Goal: Task Accomplishment & Management: Use online tool/utility

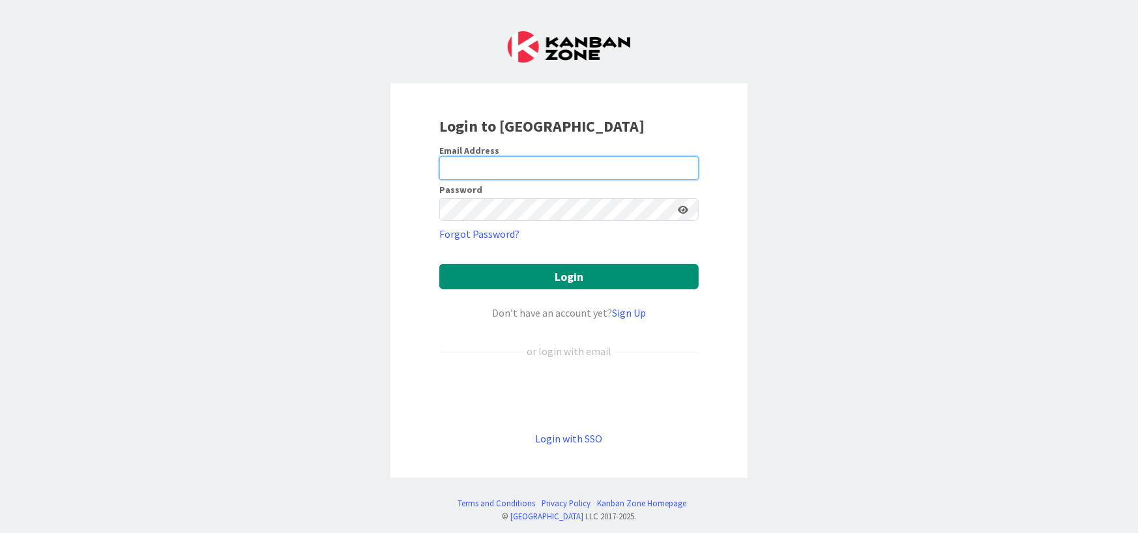
click at [553, 166] on input "email" at bounding box center [568, 167] width 259 height 23
type input "[PERSON_NAME][EMAIL_ADDRESS][DOMAIN_NAME]"
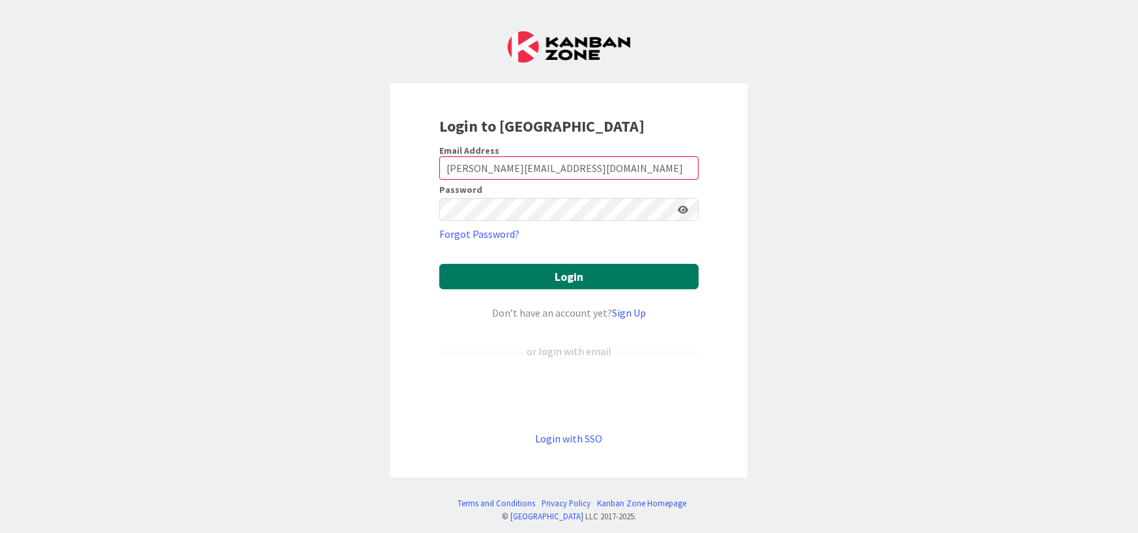
click at [558, 274] on button "Login" at bounding box center [568, 276] width 259 height 25
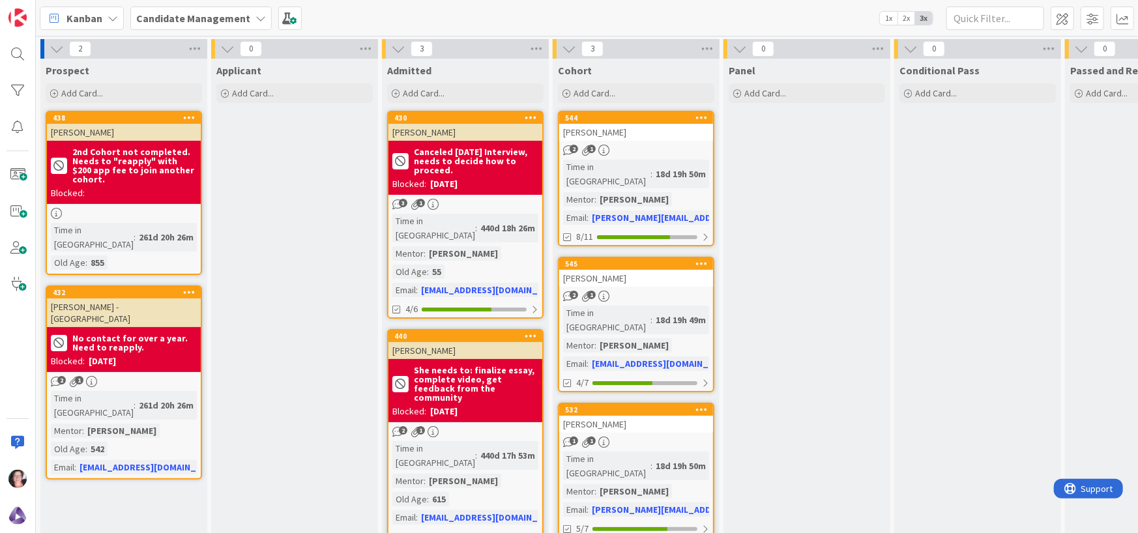
drag, startPoint x: 252, startPoint y: 346, endPoint x: 257, endPoint y: 337, distance: 9.6
click at [252, 346] on div "Applicant Add Card..." at bounding box center [294, 412] width 167 height 707
click at [632, 416] on div "[PERSON_NAME]" at bounding box center [636, 424] width 154 height 17
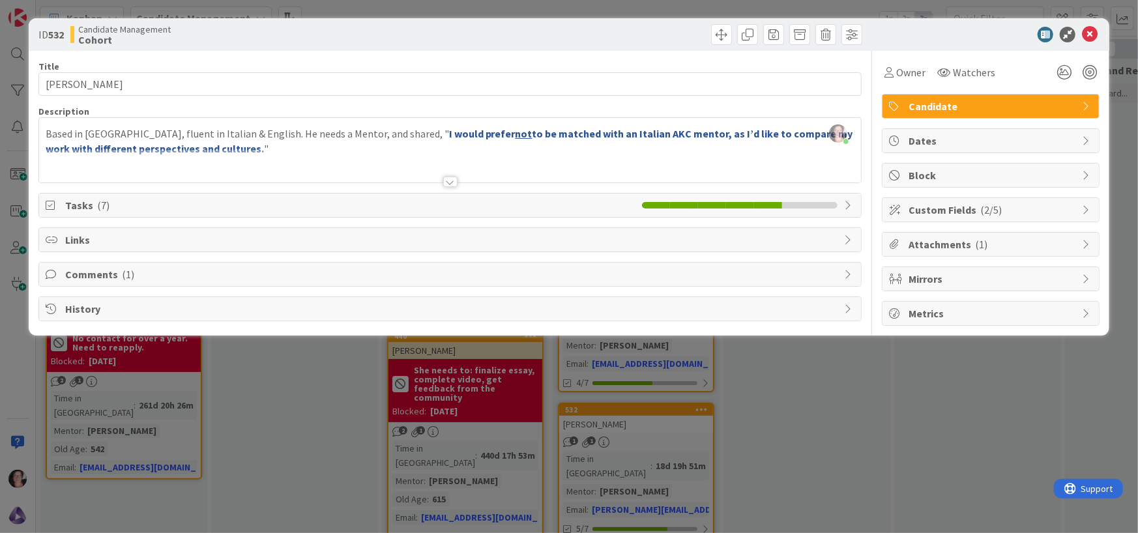
click at [93, 207] on span "Tasks ( 7 )" at bounding box center [350, 206] width 571 height 16
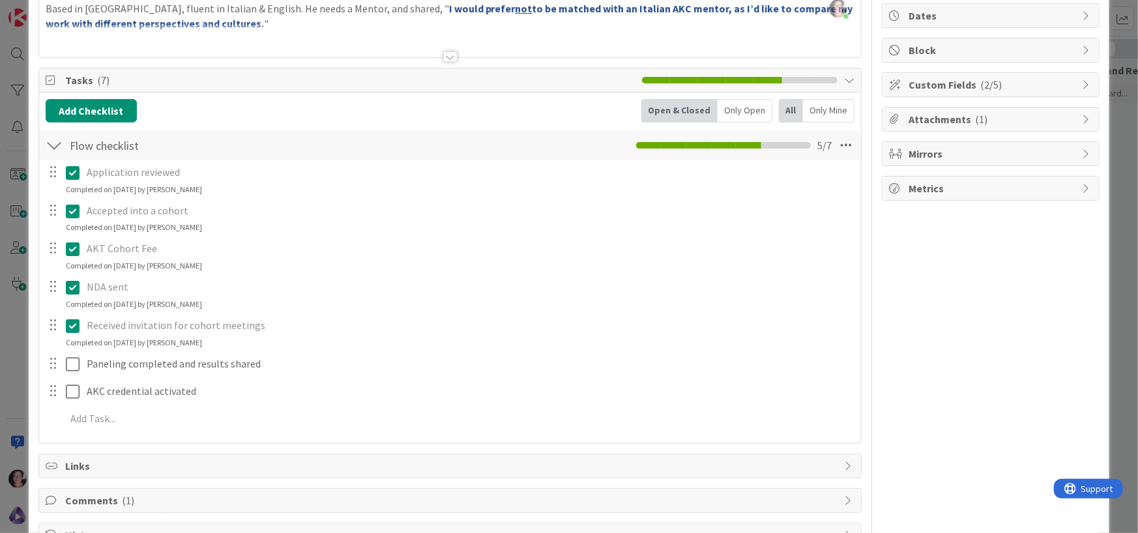
scroll to position [130, 0]
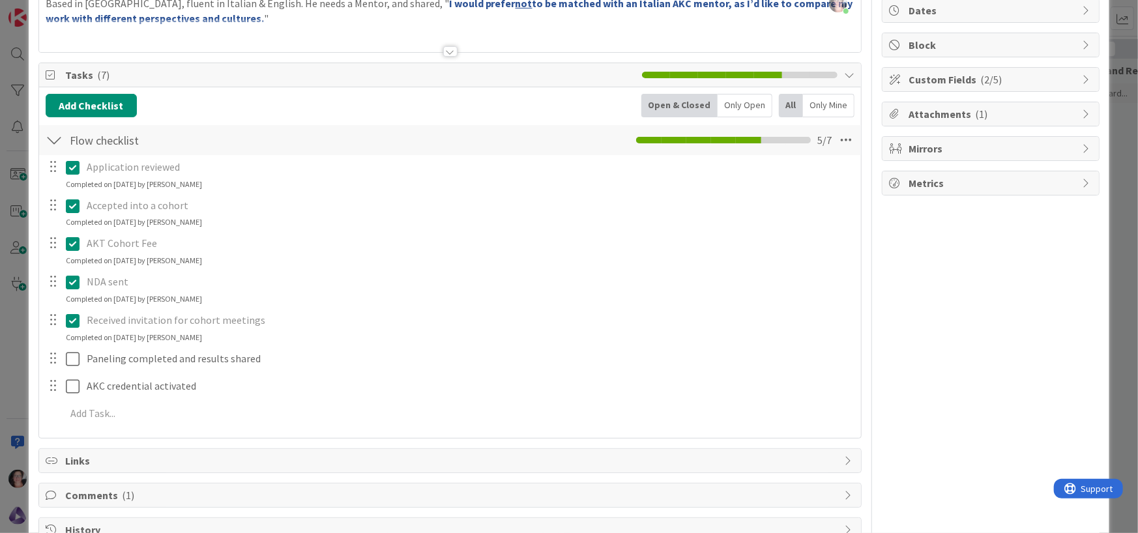
click at [109, 282] on p "NDA sent" at bounding box center [469, 281] width 765 height 15
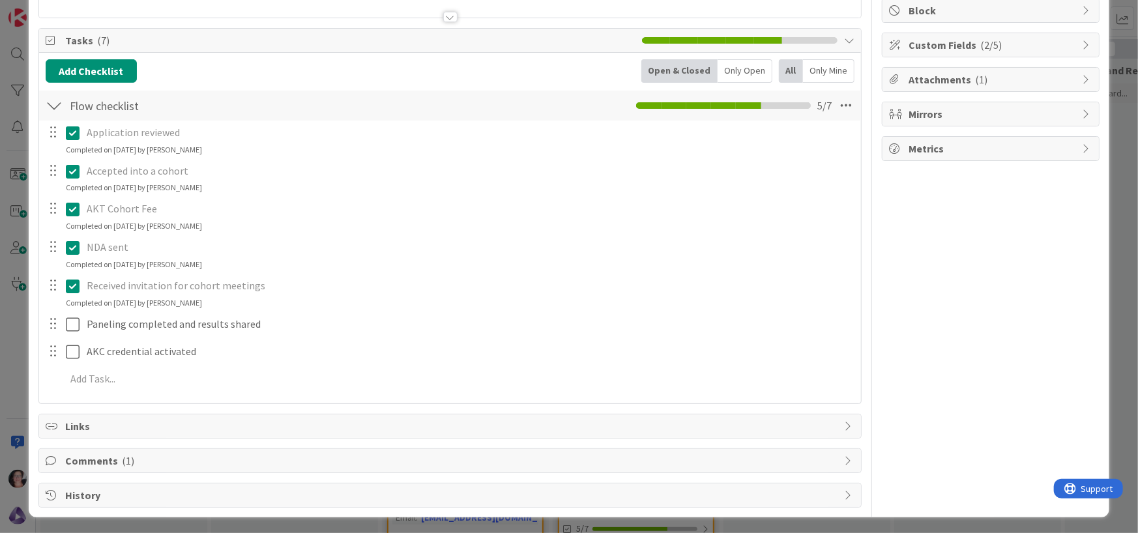
scroll to position [166, 0]
click at [50, 241] on div at bounding box center [53, 247] width 17 height 20
click at [73, 252] on icon at bounding box center [73, 247] width 14 height 16
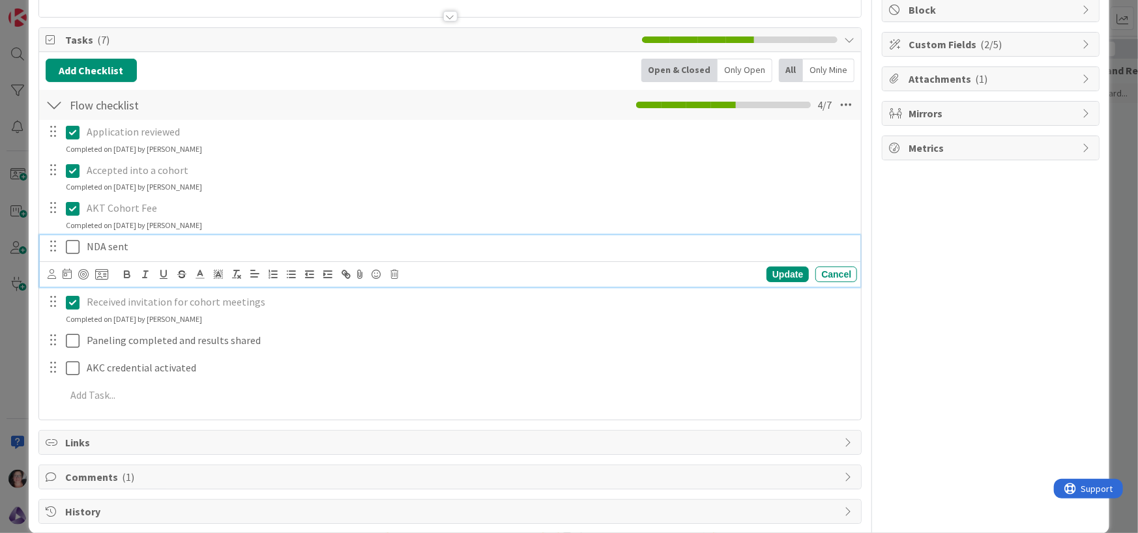
click at [123, 241] on p "NDA sent" at bounding box center [469, 246] width 765 height 15
drag, startPoint x: 143, startPoint y: 247, endPoint x: 115, endPoint y: 245, distance: 28.1
click at [115, 245] on p "NDA sent" at bounding box center [469, 246] width 765 height 15
drag, startPoint x: 262, startPoint y: 244, endPoint x: 83, endPoint y: 236, distance: 179.5
click at [83, 236] on div "NDA received (candidate and mentor)" at bounding box center [469, 246] width 776 height 23
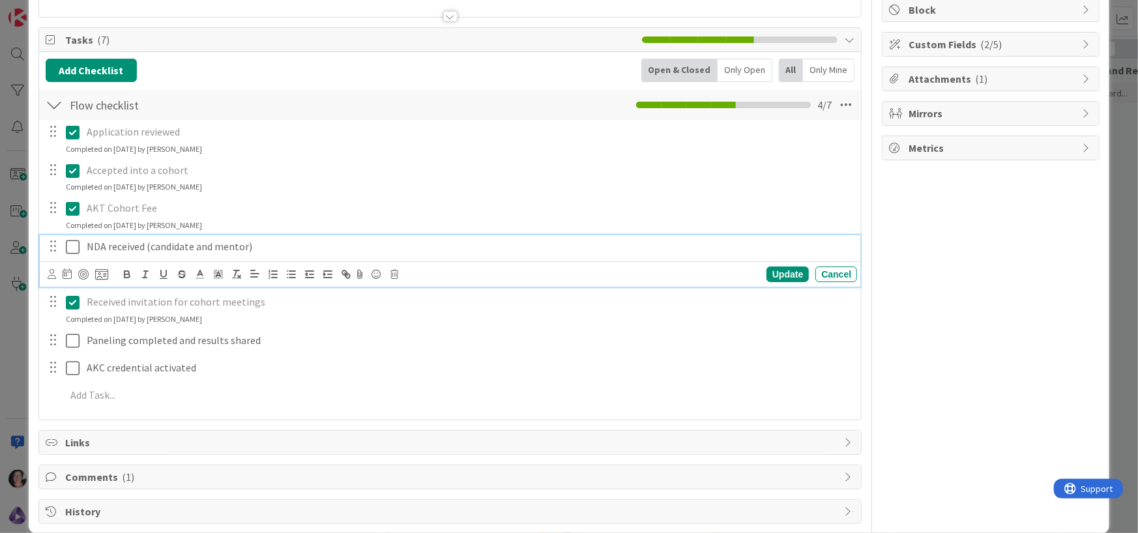
copy p "NDA received (candidate and mentor)"
click at [784, 277] on div "Update" at bounding box center [788, 275] width 42 height 16
click at [66, 250] on icon at bounding box center [73, 247] width 14 height 16
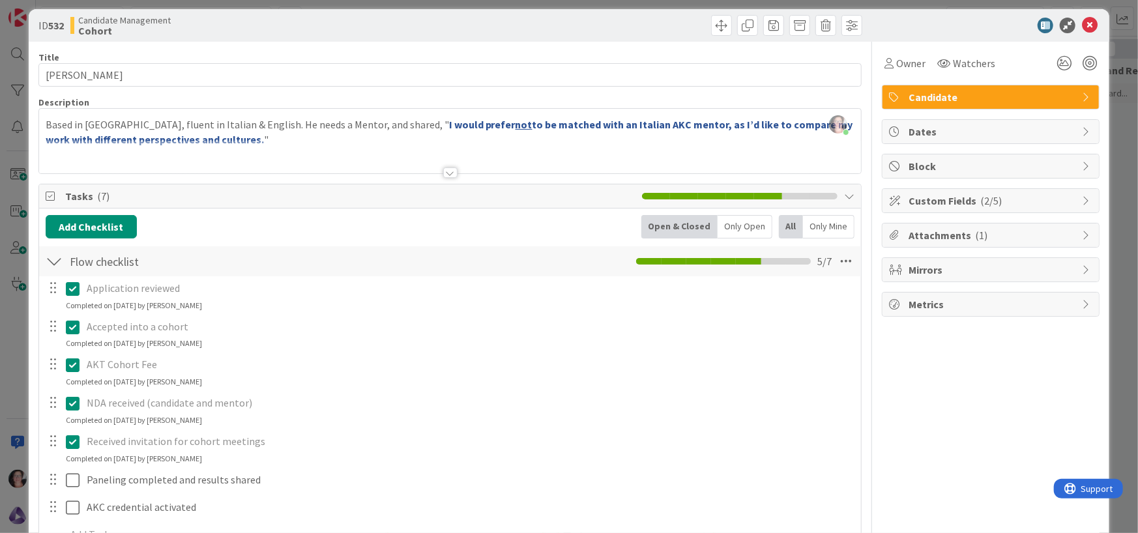
scroll to position [0, 0]
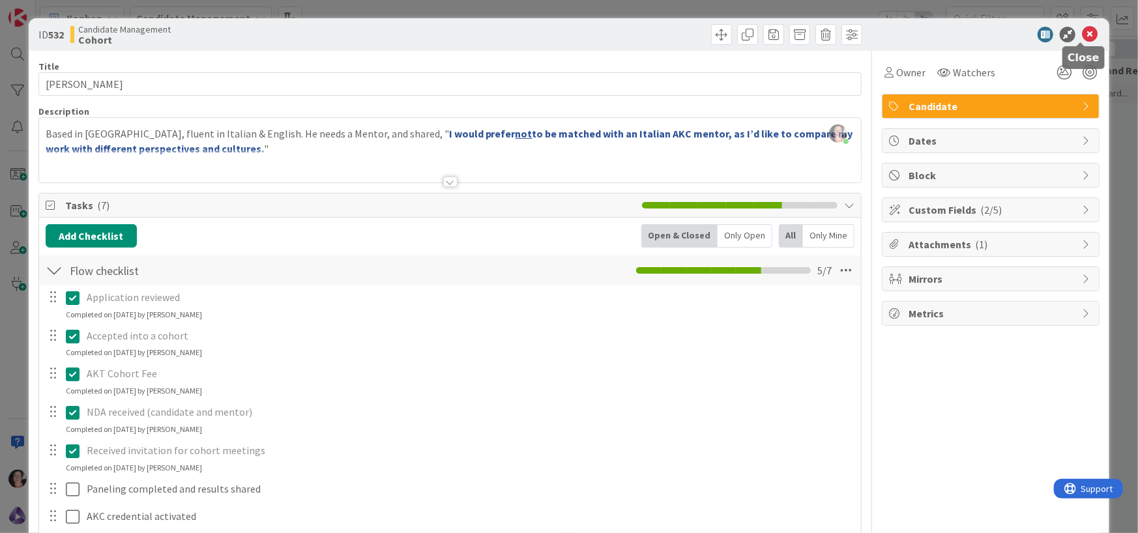
click at [1082, 33] on icon at bounding box center [1090, 35] width 16 height 16
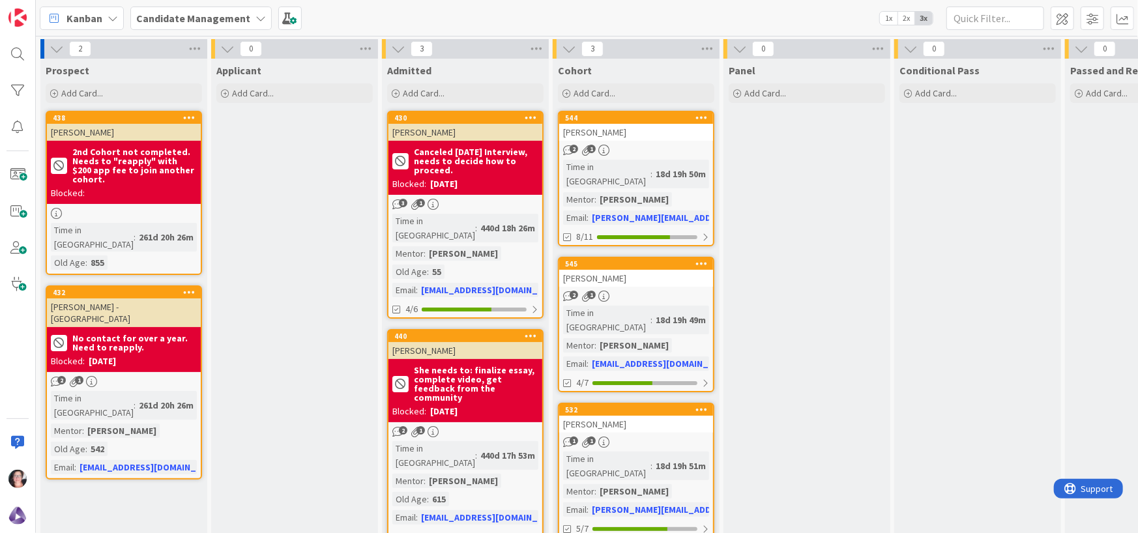
click at [660, 437] on div "1 1" at bounding box center [636, 442] width 154 height 11
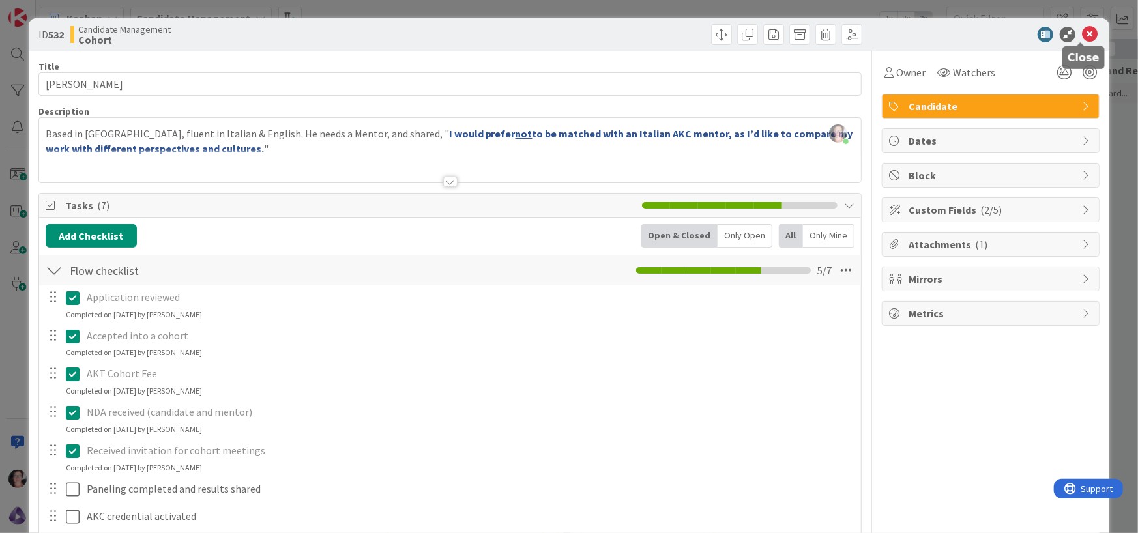
click at [1082, 33] on icon at bounding box center [1090, 35] width 16 height 16
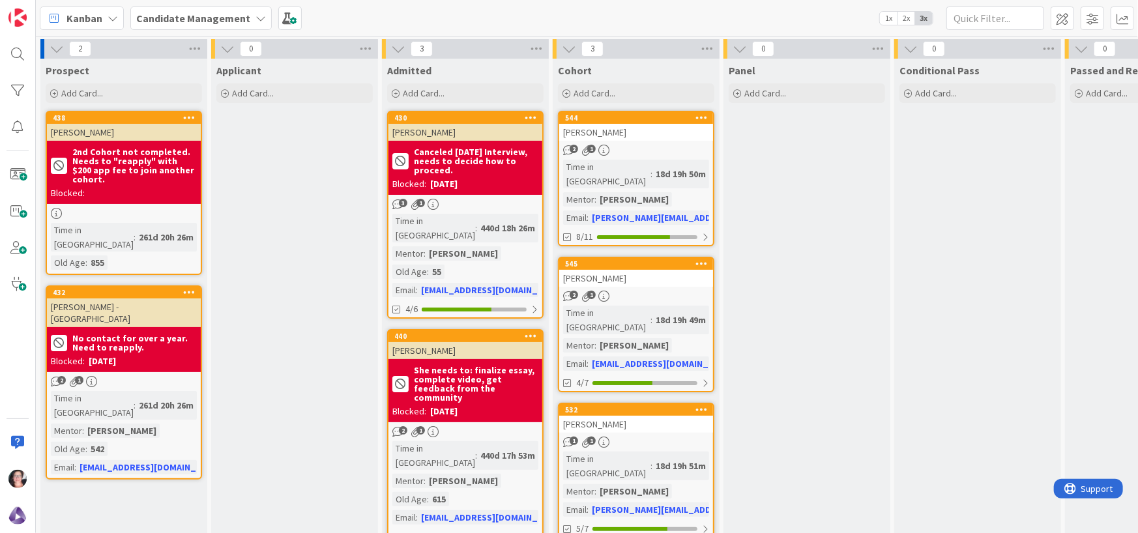
click at [591, 270] on div "[PERSON_NAME]" at bounding box center [636, 278] width 154 height 17
